Goal: Information Seeking & Learning: Find contact information

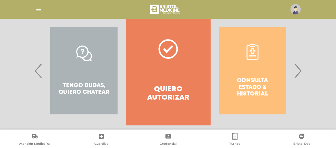
scroll to position [125, 0]
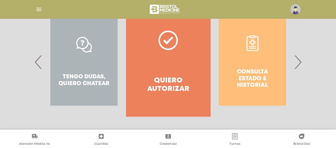
click at [93, 80] on div "Tengo dudas, quiero chatear" at bounding box center [84, 62] width 84 height 109
click at [85, 47] on div "Tengo dudas, quiero chatear" at bounding box center [84, 62] width 84 height 109
click at [169, 81] on h4 "Quiero autorizar" at bounding box center [168, 84] width 64 height 17
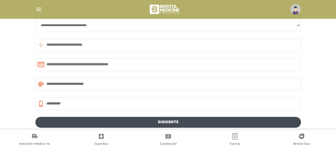
scroll to position [322, 0]
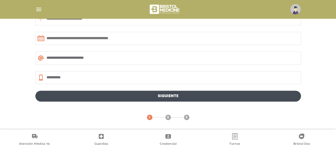
click at [170, 117] on link "2" at bounding box center [167, 116] width 5 height 5
click at [164, 97] on link "Siguiente" at bounding box center [167, 96] width 265 height 11
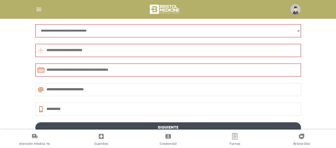
scroll to position [240, 0]
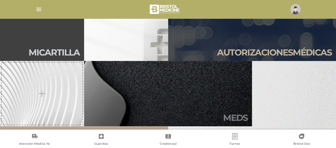
scroll to position [136, 0]
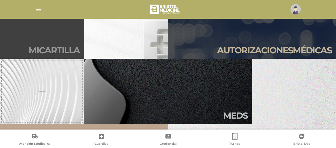
click at [52, 48] on h2 "Mi car tilla" at bounding box center [54, 50] width 51 height 10
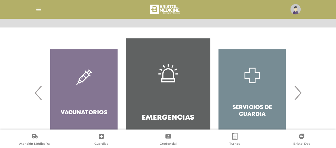
scroll to position [131, 0]
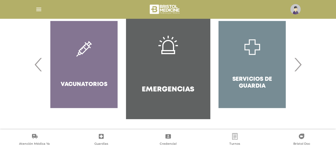
click at [296, 65] on span "›" at bounding box center [297, 64] width 11 height 29
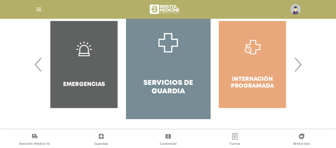
click at [296, 65] on span "›" at bounding box center [297, 64] width 11 height 29
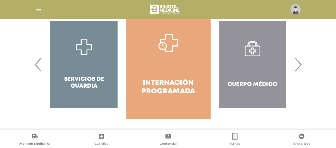
click at [296, 65] on span "›" at bounding box center [297, 64] width 11 height 29
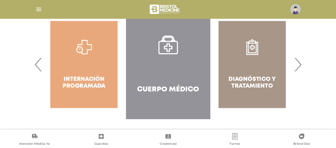
click at [296, 65] on span "›" at bounding box center [297, 64] width 11 height 29
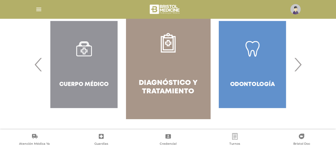
click at [296, 65] on span "›" at bounding box center [297, 64] width 11 height 29
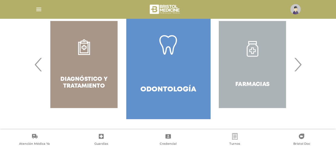
click at [296, 65] on span "›" at bounding box center [297, 64] width 11 height 29
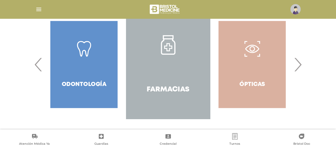
click at [296, 65] on span "›" at bounding box center [297, 64] width 11 height 29
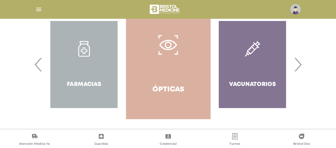
click at [296, 65] on span "›" at bounding box center [297, 64] width 11 height 29
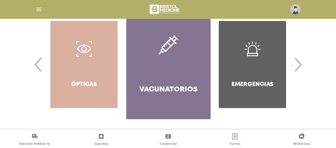
click at [296, 65] on span "›" at bounding box center [297, 64] width 11 height 29
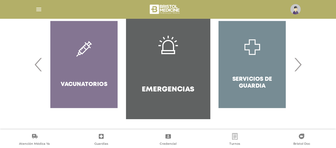
click at [296, 65] on span "›" at bounding box center [297, 64] width 11 height 29
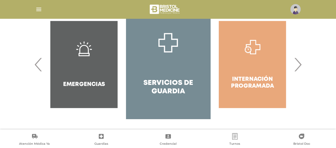
click at [296, 65] on span "›" at bounding box center [297, 64] width 11 height 29
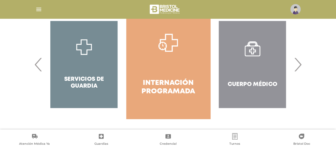
click at [252, 85] on div "Cuerpo Médico" at bounding box center [252, 64] width 84 height 109
click at [253, 52] on div "Cuerpo Médico" at bounding box center [252, 64] width 84 height 109
click at [256, 66] on div "Cuerpo Médico" at bounding box center [252, 64] width 84 height 109
click at [301, 68] on span "›" at bounding box center [297, 64] width 11 height 29
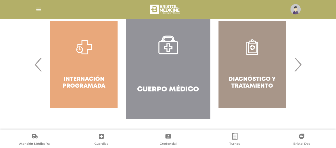
click at [258, 74] on div "Diagnóstico y Tratamiento" at bounding box center [252, 64] width 84 height 109
click at [255, 49] on div "Diagnóstico y Tratamiento" at bounding box center [252, 64] width 84 height 109
click at [296, 62] on span "›" at bounding box center [297, 64] width 11 height 29
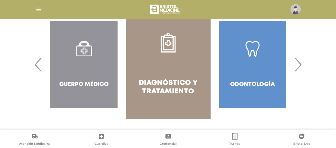
click at [263, 66] on div "Odontología" at bounding box center [252, 64] width 84 height 109
click at [297, 66] on span "›" at bounding box center [297, 64] width 11 height 29
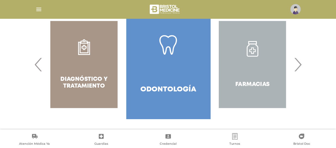
click at [263, 71] on div "Farmacias" at bounding box center [252, 64] width 84 height 109
click at [257, 48] on div "Farmacias" at bounding box center [252, 64] width 84 height 109
click at [295, 63] on span "›" at bounding box center [297, 64] width 11 height 29
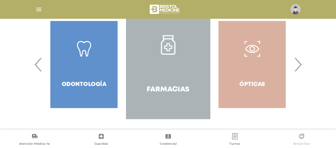
click at [299, 139] on icon at bounding box center [301, 136] width 7 height 7
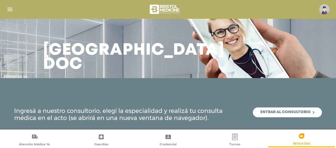
scroll to position [9, 0]
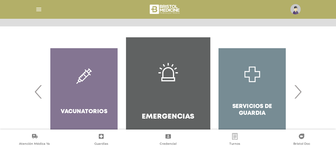
scroll to position [131, 0]
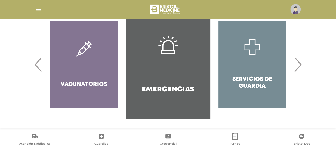
click at [297, 66] on span "›" at bounding box center [297, 64] width 11 height 29
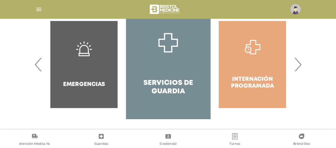
click at [189, 86] on h4 "Servicios de Guardia" at bounding box center [168, 87] width 64 height 17
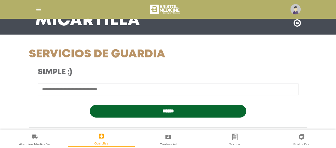
scroll to position [54, 0]
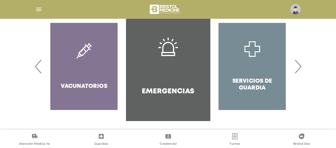
scroll to position [131, 0]
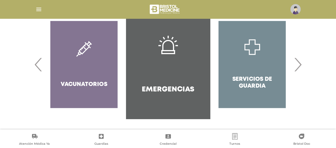
click at [297, 63] on span "›" at bounding box center [297, 64] width 11 height 29
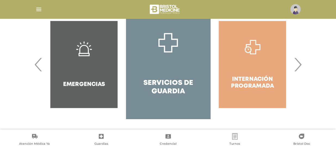
click at [298, 66] on span "›" at bounding box center [297, 64] width 11 height 29
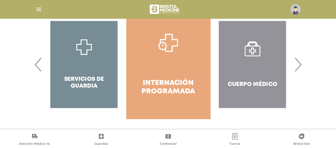
click at [298, 66] on span "›" at bounding box center [297, 64] width 11 height 29
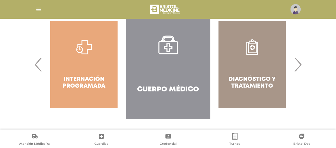
click at [240, 75] on div "Diagnóstico y Tratamiento" at bounding box center [252, 64] width 84 height 109
click at [250, 50] on div "Diagnóstico y Tratamiento" at bounding box center [252, 64] width 84 height 109
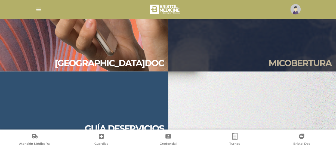
scroll to position [522, 0]
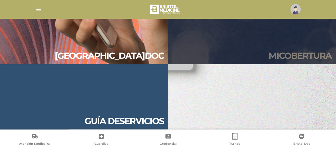
click at [283, 56] on h2 "Mi cober tura" at bounding box center [299, 56] width 63 height 10
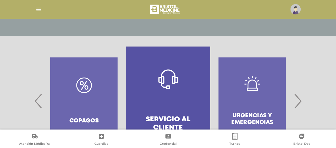
scroll to position [104, 0]
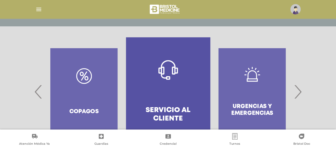
click at [94, 99] on div "Copagos" at bounding box center [84, 91] width 84 height 109
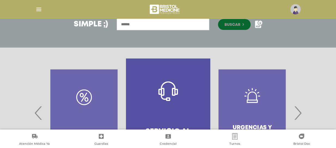
scroll to position [22, 0]
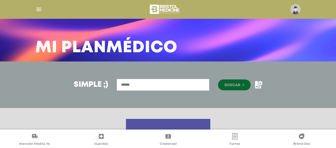
click at [134, 86] on input "text" at bounding box center [163, 85] width 92 height 12
click at [258, 85] on icon at bounding box center [258, 84] width 7 height 7
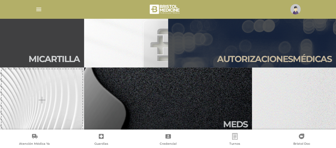
scroll to position [136, 0]
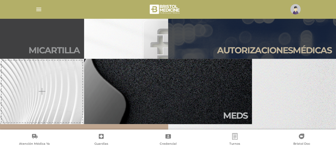
click at [57, 45] on h2 "Mi car tilla" at bounding box center [54, 50] width 51 height 10
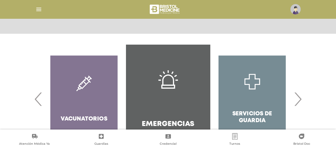
scroll to position [49, 0]
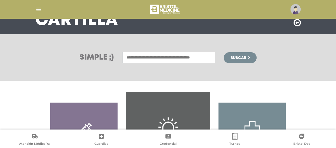
click at [142, 57] on input "text" at bounding box center [168, 58] width 92 height 12
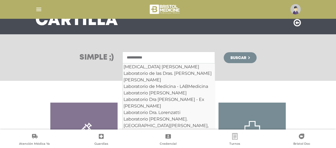
type input "**********"
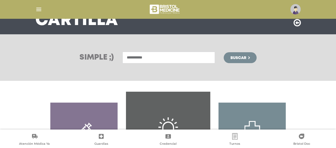
click at [233, 58] on span "Buscar" at bounding box center [238, 58] width 16 height 4
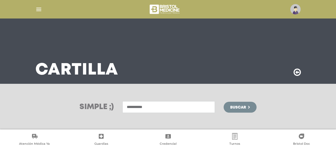
scroll to position [22, 0]
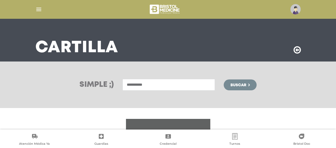
click at [158, 85] on input "**********" at bounding box center [168, 85] width 92 height 12
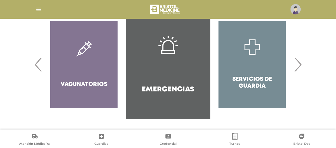
scroll to position [49, 0]
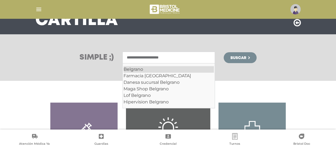
click at [135, 69] on div "Belgrano" at bounding box center [168, 69] width 90 height 7
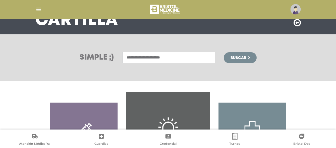
click at [155, 57] on input "**********" at bounding box center [168, 58] width 92 height 12
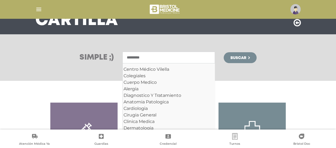
type input "********"
click at [240, 56] on span "Buscar" at bounding box center [238, 58] width 16 height 4
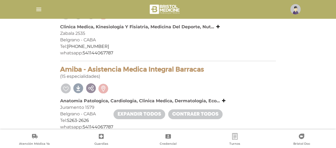
scroll to position [245, 0]
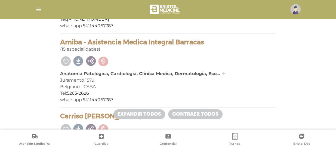
click at [223, 75] on icon at bounding box center [224, 73] width 4 height 4
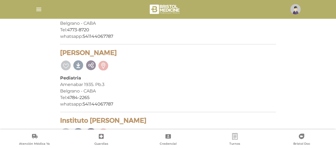
scroll to position [2815, 0]
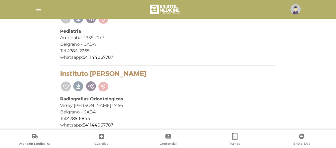
drag, startPoint x: 7, startPoint y: 0, endPoint x: 94, endPoint y: 70, distance: 111.8
click at [94, 70] on div "Instituto Dr. Hugo Dagum Radiografias Odontologicas Virrey Del Pino 2456 Belgra…" at bounding box center [168, 101] width 216 height 63
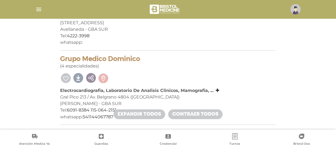
scroll to position [394, 0]
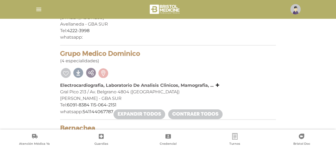
click at [135, 113] on link "Expandir todos" at bounding box center [139, 114] width 52 height 10
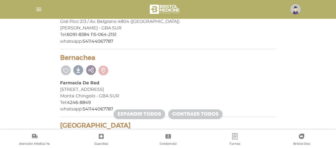
scroll to position [476, 0]
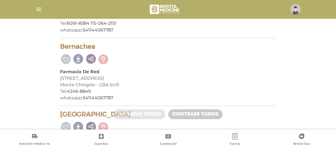
click at [157, 116] on link "Expandir todos" at bounding box center [139, 114] width 52 height 10
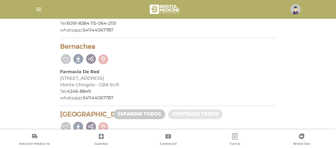
click at [192, 119] on link "Contraer todos" at bounding box center [195, 114] width 54 height 10
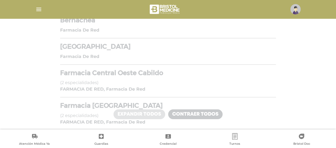
click at [146, 112] on link "Expandir todos" at bounding box center [139, 114] width 52 height 10
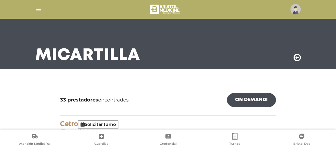
scroll to position [0, 0]
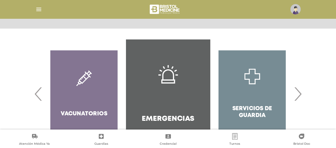
scroll to position [104, 0]
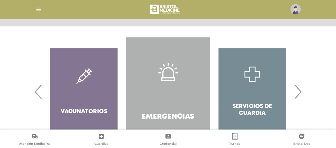
click at [182, 86] on link "Emergencias" at bounding box center [168, 91] width 84 height 109
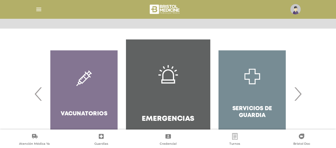
scroll to position [104, 0]
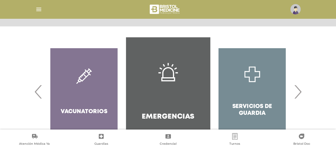
click at [297, 93] on span "›" at bounding box center [297, 91] width 11 height 29
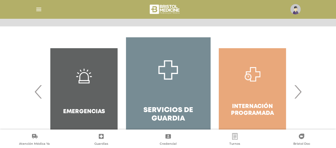
click at [297, 93] on span "›" at bounding box center [297, 91] width 11 height 29
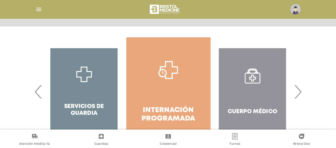
click at [253, 74] on div "Cuerpo Médico" at bounding box center [252, 91] width 84 height 109
click at [297, 91] on span "›" at bounding box center [297, 91] width 11 height 29
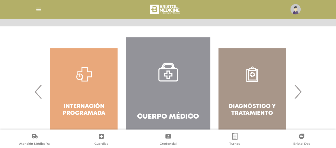
click at [255, 87] on div "Diagnóstico y Tratamiento" at bounding box center [252, 91] width 84 height 109
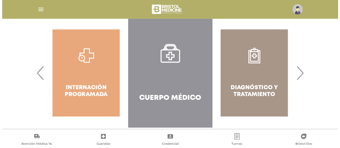
scroll to position [131, 0]
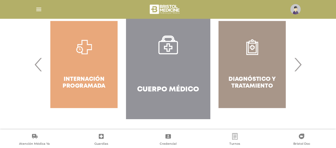
click at [254, 84] on div "Diagnóstico y Tratamiento" at bounding box center [252, 64] width 84 height 109
click at [301, 68] on span "›" at bounding box center [297, 64] width 11 height 29
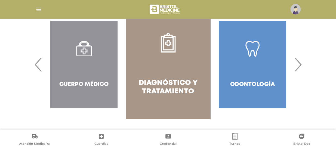
click at [240, 136] on link "Turnos" at bounding box center [234, 140] width 67 height 14
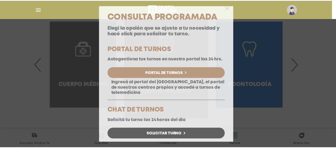
scroll to position [0, 0]
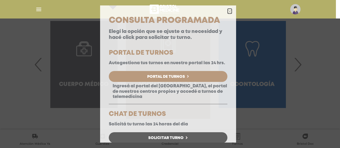
click at [228, 10] on polygon "button" at bounding box center [230, 12] width 4 height 4
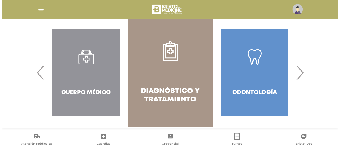
scroll to position [131, 0]
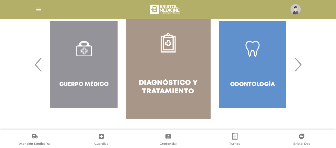
click at [41, 6] on img "button" at bounding box center [38, 9] width 7 height 7
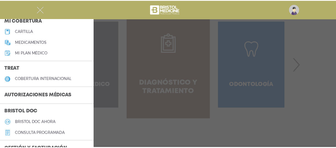
scroll to position [82, 0]
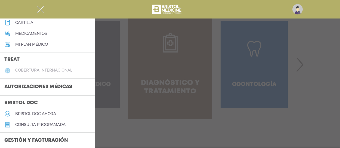
click at [39, 71] on h5 "cobertura internacional" at bounding box center [43, 70] width 57 height 5
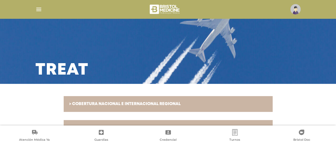
scroll to position [17, 0]
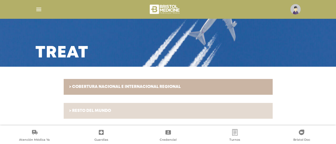
click at [103, 109] on h6 "> RESTO DEL MUNDO" at bounding box center [168, 110] width 198 height 5
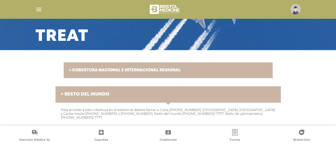
scroll to position [41, 0]
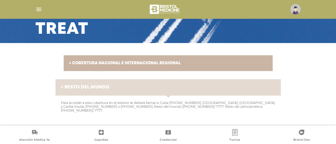
click at [65, 83] on link "> RESTO DEL MUNDO" at bounding box center [167, 87] width 225 height 16
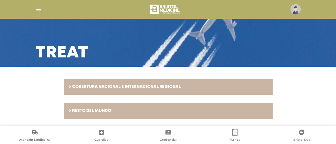
click at [101, 116] on link "> RESTO DEL MUNDO" at bounding box center [168, 111] width 209 height 16
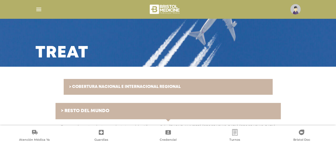
scroll to position [41, 0]
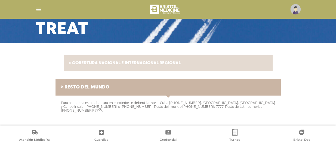
click at [109, 63] on h6 "> COBERTURA NACIONAL E INTERNACIONAL REGIONAL" at bounding box center [168, 63] width 198 height 5
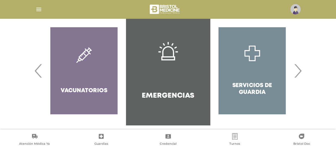
scroll to position [131, 0]
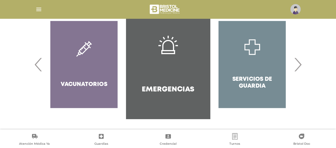
click at [301, 139] on icon at bounding box center [300, 135] width 5 height 5
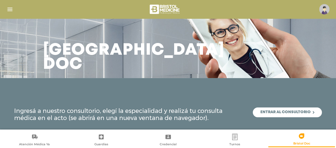
scroll to position [9, 0]
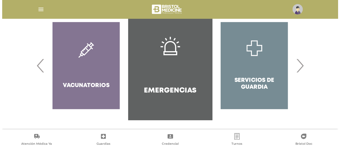
scroll to position [131, 0]
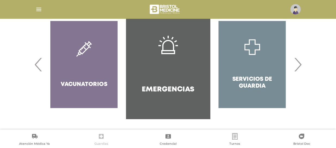
click at [102, 139] on icon at bounding box center [101, 136] width 7 height 7
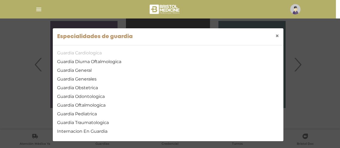
click at [95, 52] on link "Guardia Cardiologica" at bounding box center [168, 53] width 222 height 7
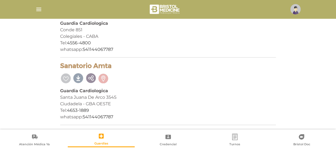
scroll to position [94, 0]
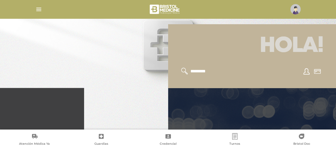
scroll to position [54, 0]
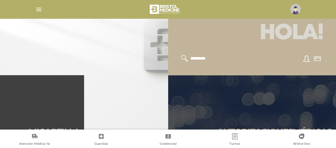
click at [204, 57] on input "text" at bounding box center [212, 58] width 45 height 7
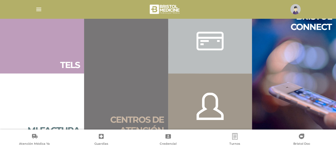
scroll to position [326, 0]
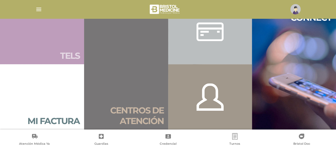
click at [77, 55] on h2 "Tels" at bounding box center [70, 56] width 20 height 10
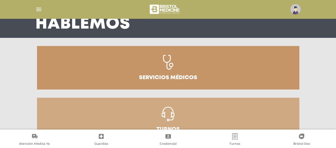
scroll to position [33, 0]
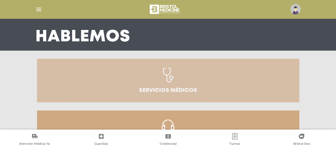
click at [147, 91] on h3 "Servicios médicos" at bounding box center [168, 90] width 58 height 5
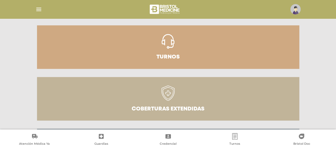
scroll to position [223, 0]
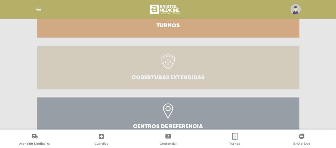
click at [170, 63] on icon at bounding box center [168, 61] width 14 height 15
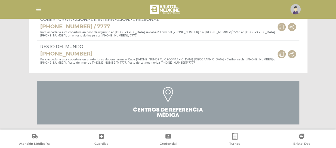
scroll to position [317, 0]
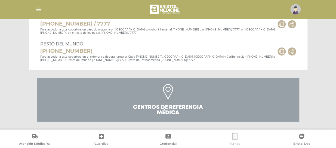
click at [236, 137] on icon at bounding box center [234, 136] width 7 height 7
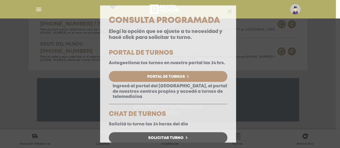
click at [236, 137] on div "Consulta Programada Elegí la opción que se ajuste a tu necesidad y hacé click p…" at bounding box center [170, 74] width 340 height 148
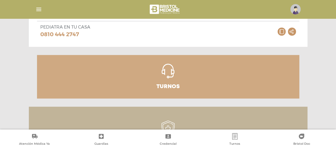
scroll to position [163, 0]
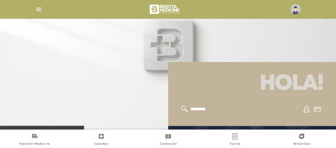
scroll to position [54, 0]
